Goal: Submit feedback/report problem

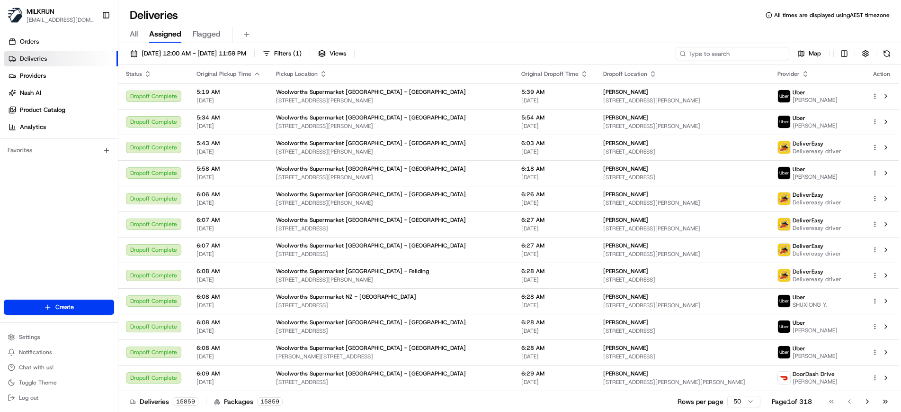
click at [717, 54] on input at bounding box center [733, 53] width 114 height 13
paste input "10d79a4c-d81d-4914-9965-1f0278ccf40d"
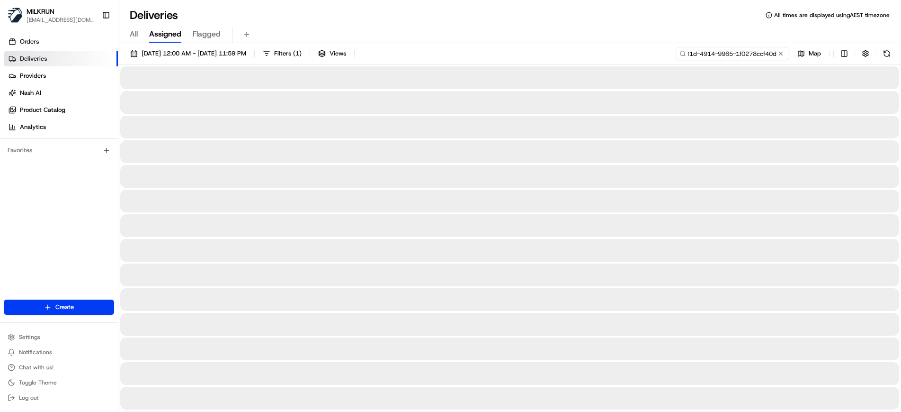
type input "10d79a4c-d81d-4914-9965-1f0278ccf40d"
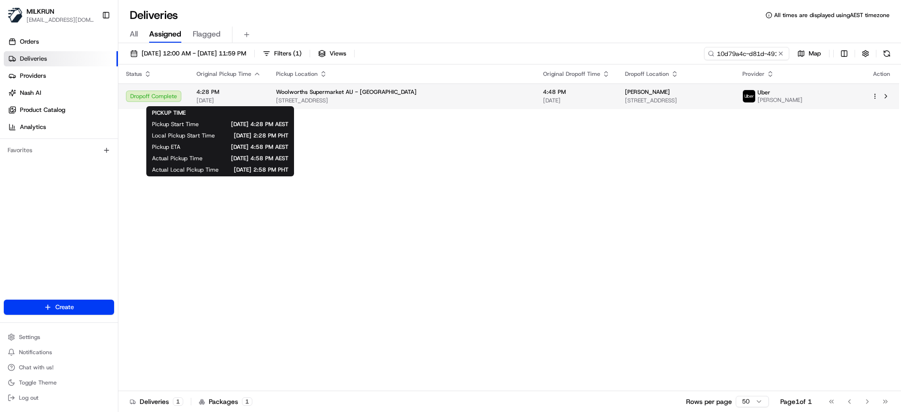
click at [251, 101] on span "[DATE]" at bounding box center [229, 101] width 64 height 8
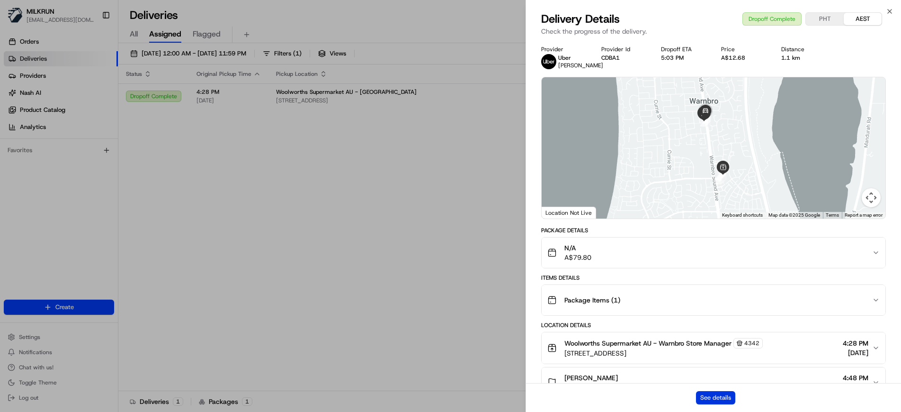
click at [710, 398] on button "See details" at bounding box center [715, 397] width 39 height 13
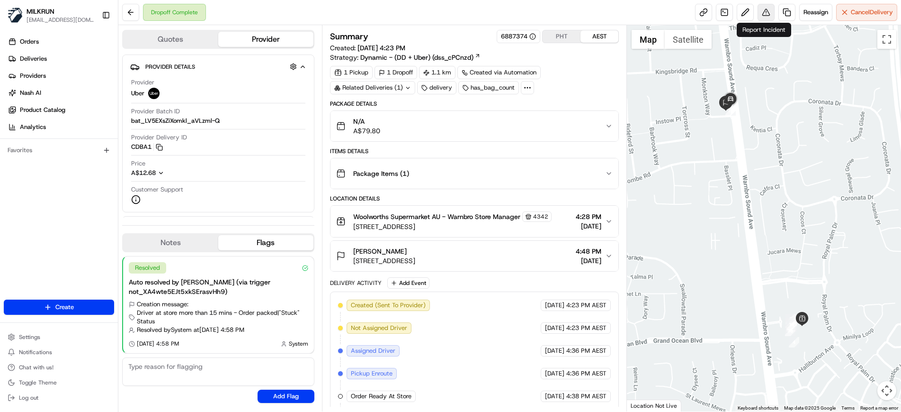
click at [767, 14] on button at bounding box center [766, 12] width 17 height 17
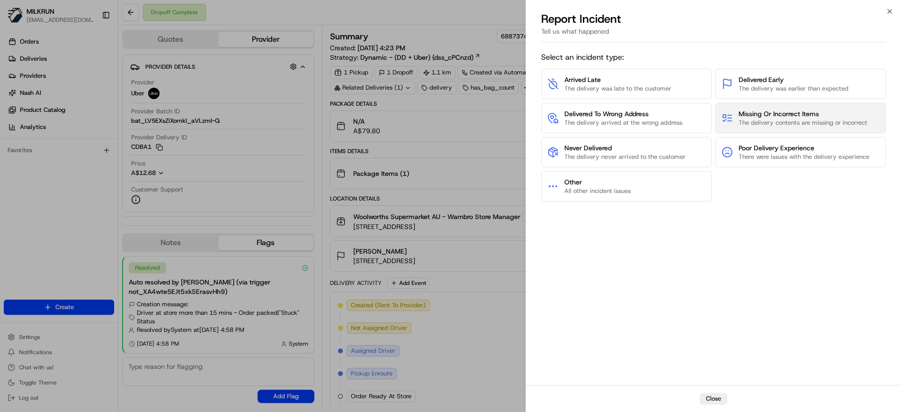
click at [785, 110] on span "Missing Or Incorrect Items" at bounding box center [803, 113] width 129 height 9
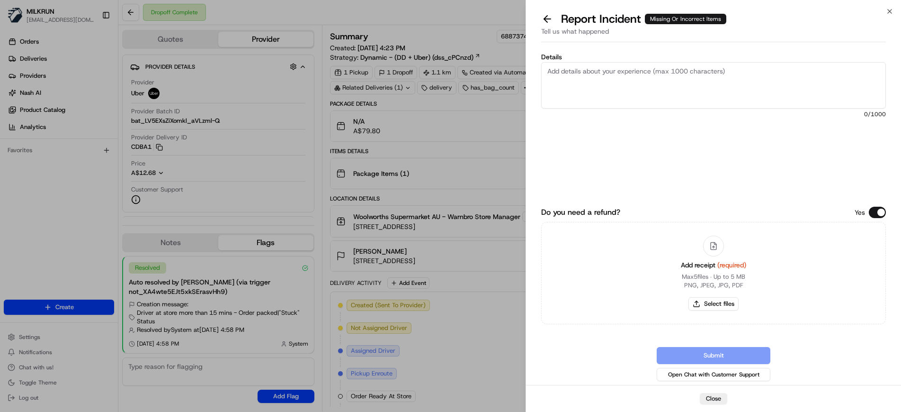
click at [595, 79] on textarea "Details" at bounding box center [713, 85] width 345 height 46
click at [595, 81] on textarea "Details" at bounding box center [713, 85] width 345 height 46
click at [641, 73] on textarea "Details" at bounding box center [713, 85] width 345 height 46
click at [669, 72] on textarea "Missing items reported by the customer. Store confirmed no bags left. Order was…" at bounding box center [713, 85] width 345 height 46
click at [675, 87] on textarea "Missing items reported by the customer - highlighted on the attached invoice. S…" at bounding box center [713, 85] width 345 height 46
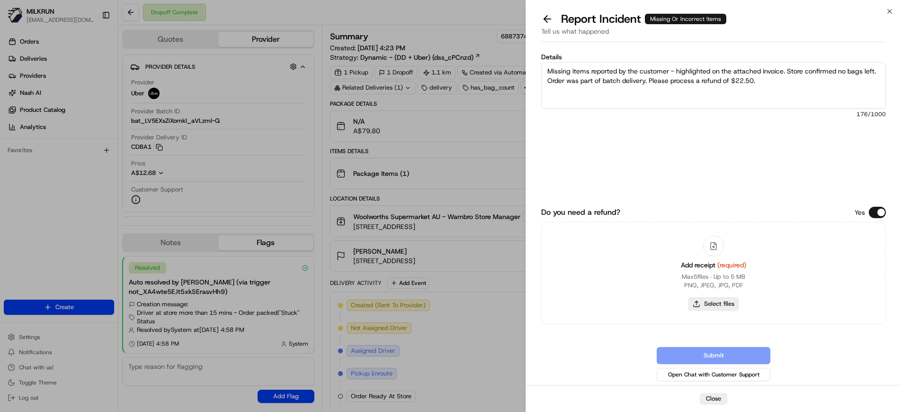
type textarea "Missing items reported by the customer - highlighted on the attached invoice. S…"
click at [719, 308] on button "Select files" at bounding box center [714, 303] width 50 height 13
type input "C:\fakepath\GracieA.png"
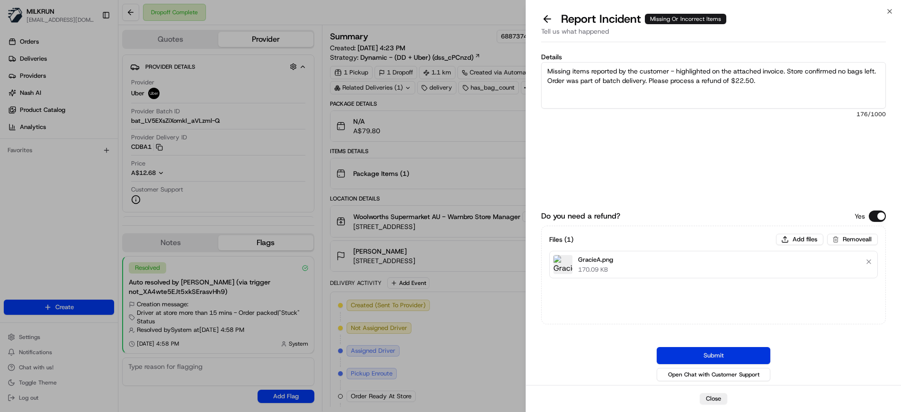
click at [738, 361] on button "Submit" at bounding box center [714, 355] width 114 height 17
